Goal: Register for event/course

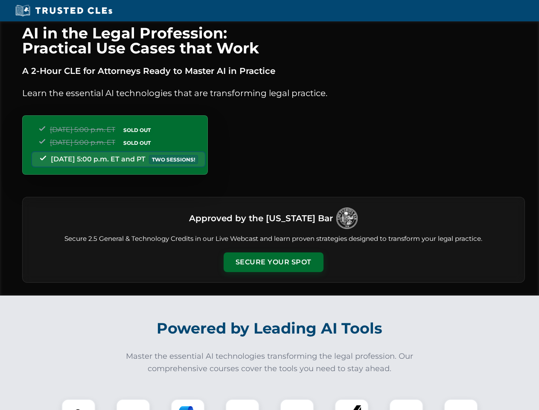
click at [273, 262] on button "Secure Your Spot" at bounding box center [274, 262] width 100 height 20
click at [79, 404] on img at bounding box center [78, 416] width 25 height 25
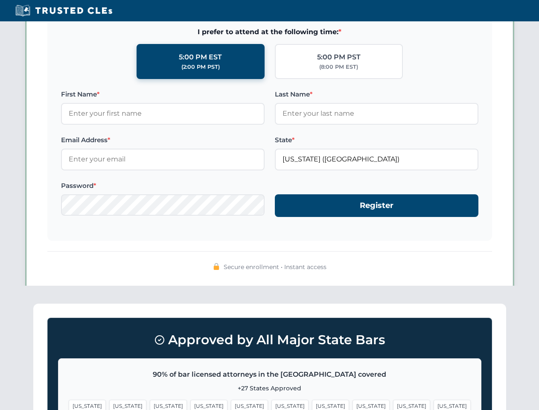
click at [312, 404] on span "[US_STATE]" at bounding box center [330, 406] width 37 height 12
click at [393, 404] on span "[US_STATE]" at bounding box center [411, 406] width 37 height 12
